Goal: Navigation & Orientation: Find specific page/section

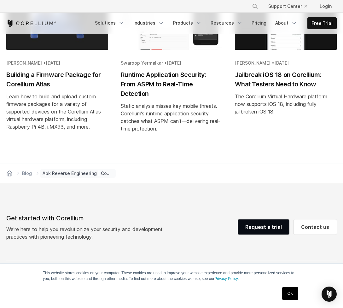
scroll to position [3656, 0]
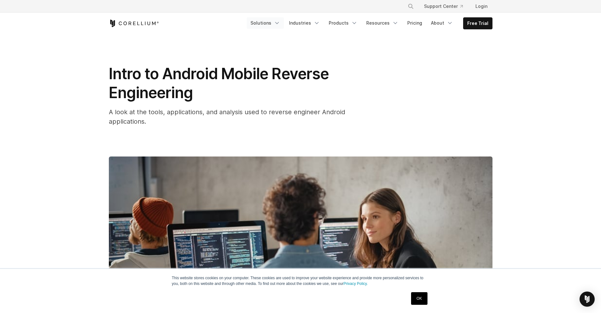
click at [265, 19] on link "Solutions" at bounding box center [265, 22] width 37 height 11
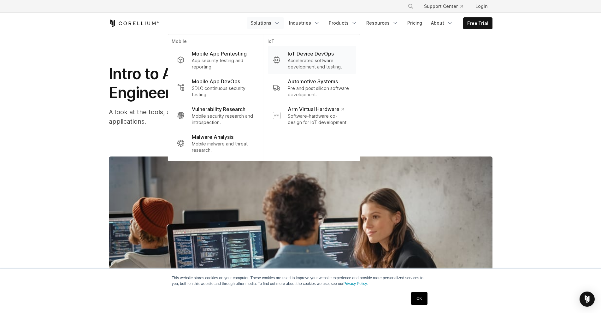
click at [305, 49] on link "IoT Device DevOps Accelerated software development and testing." at bounding box center [312, 60] width 88 height 28
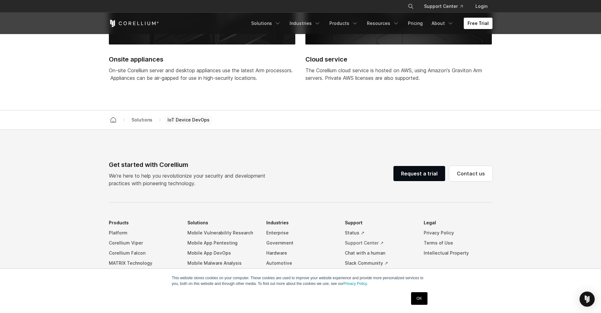
scroll to position [1808, 0]
